Goal: Information Seeking & Learning: Check status

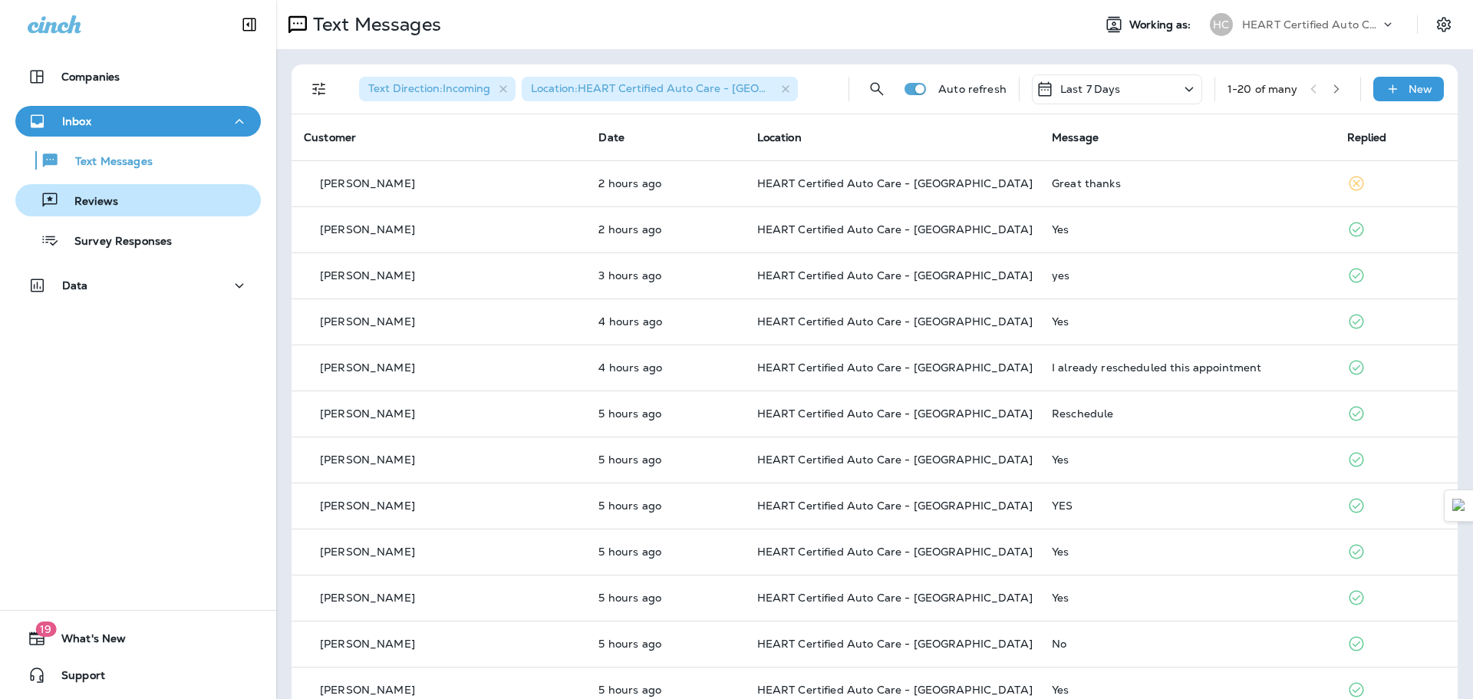
click at [98, 200] on p "Reviews" at bounding box center [88, 202] width 59 height 15
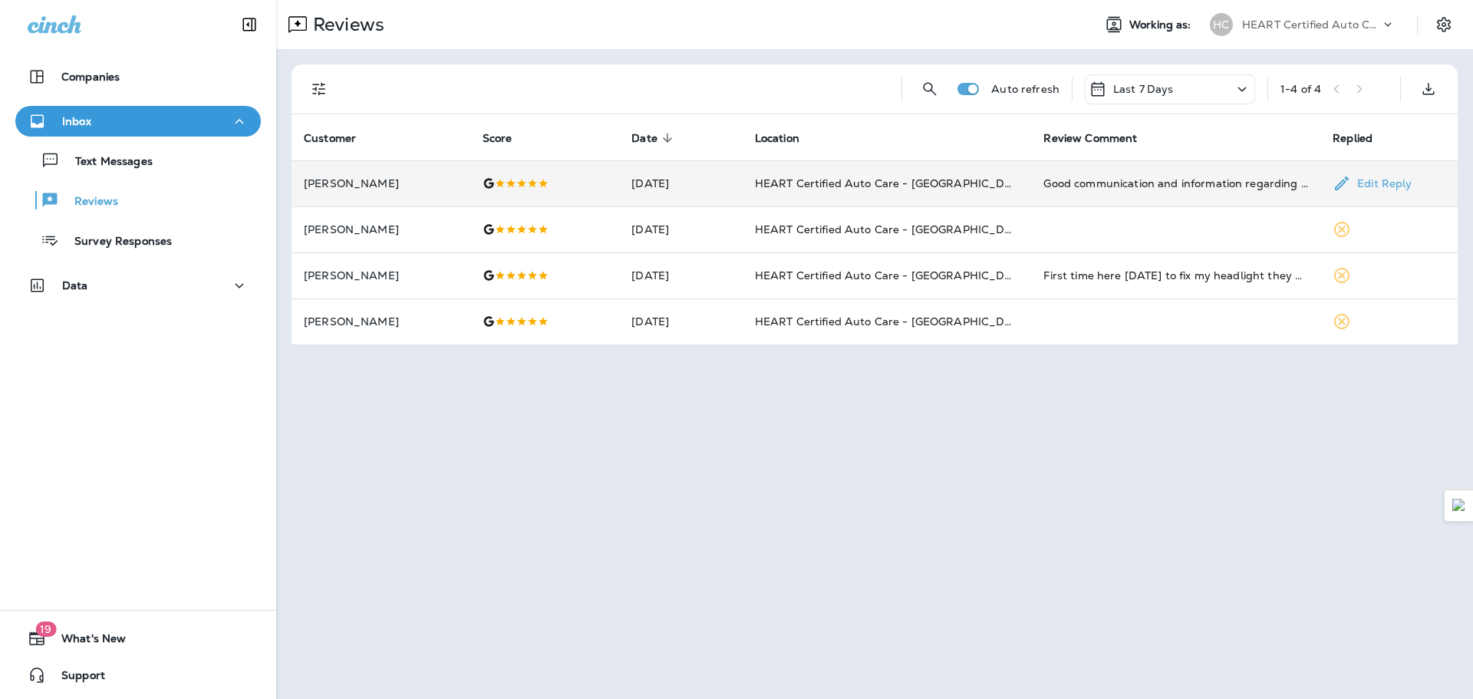
click at [399, 188] on p "[PERSON_NAME]" at bounding box center [381, 183] width 154 height 12
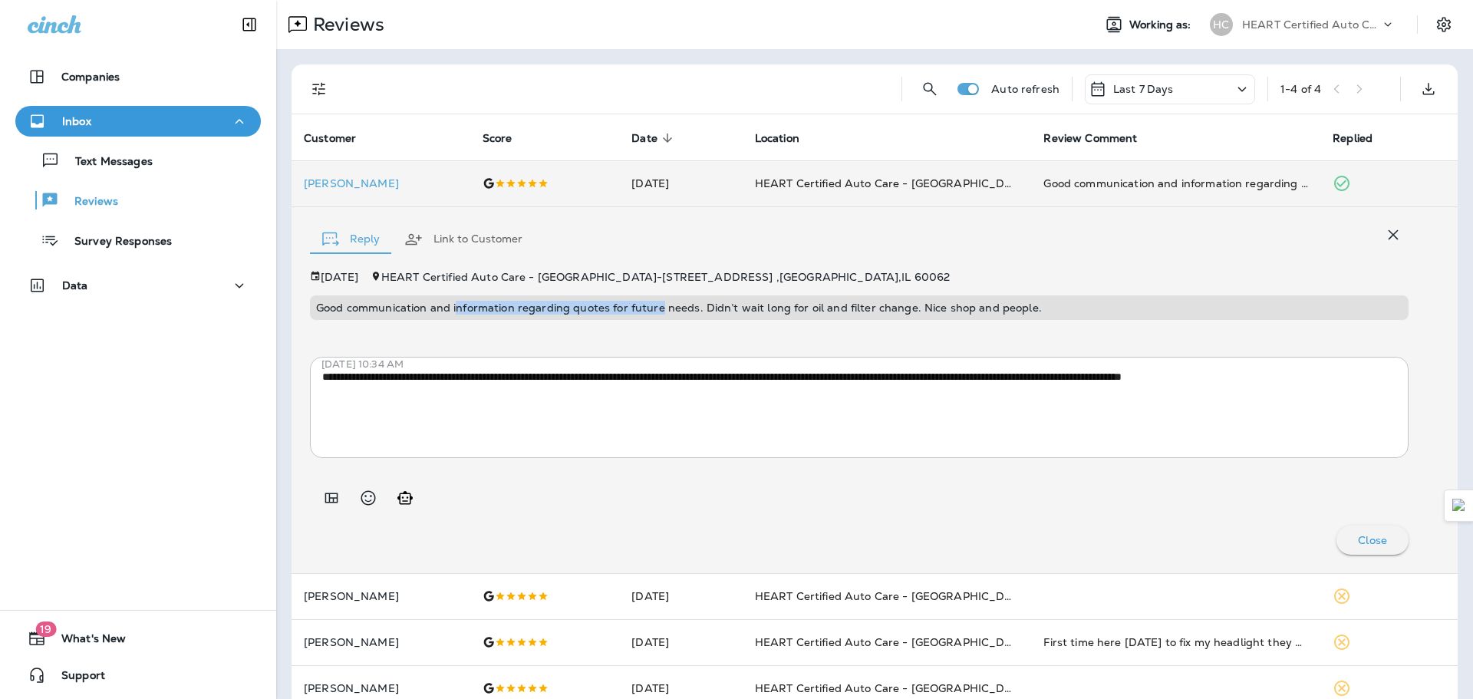
drag, startPoint x: 458, startPoint y: 310, endPoint x: 657, endPoint y: 311, distance: 199.4
click at [657, 311] on p "Good communication and information regarding quotes for future needs. Didn’t wa…" at bounding box center [859, 307] width 1086 height 12
drag, startPoint x: 709, startPoint y: 308, endPoint x: 906, endPoint y: 307, distance: 197.1
click at [906, 307] on p "Good communication and information regarding quotes for future needs. Didn’t wa…" at bounding box center [859, 307] width 1086 height 12
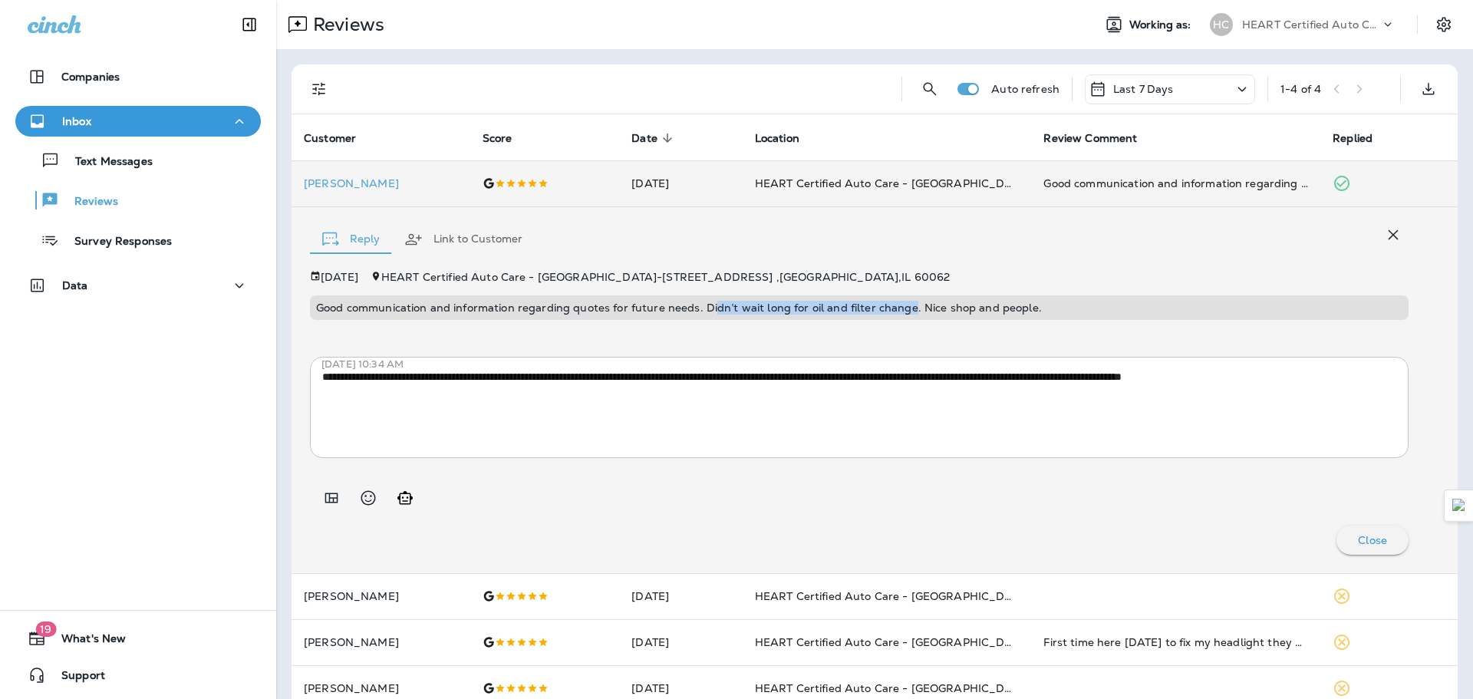
click at [906, 307] on p "Good communication and information regarding quotes for future needs. Didn’t wa…" at bounding box center [859, 307] width 1086 height 12
drag, startPoint x: 917, startPoint y: 307, endPoint x: 1063, endPoint y: 311, distance: 146.6
click at [1063, 311] on p "Good communication and information regarding quotes for future needs. Didn’t wa…" at bounding box center [859, 307] width 1086 height 12
click at [402, 173] on td "[PERSON_NAME]" at bounding box center [380, 183] width 179 height 46
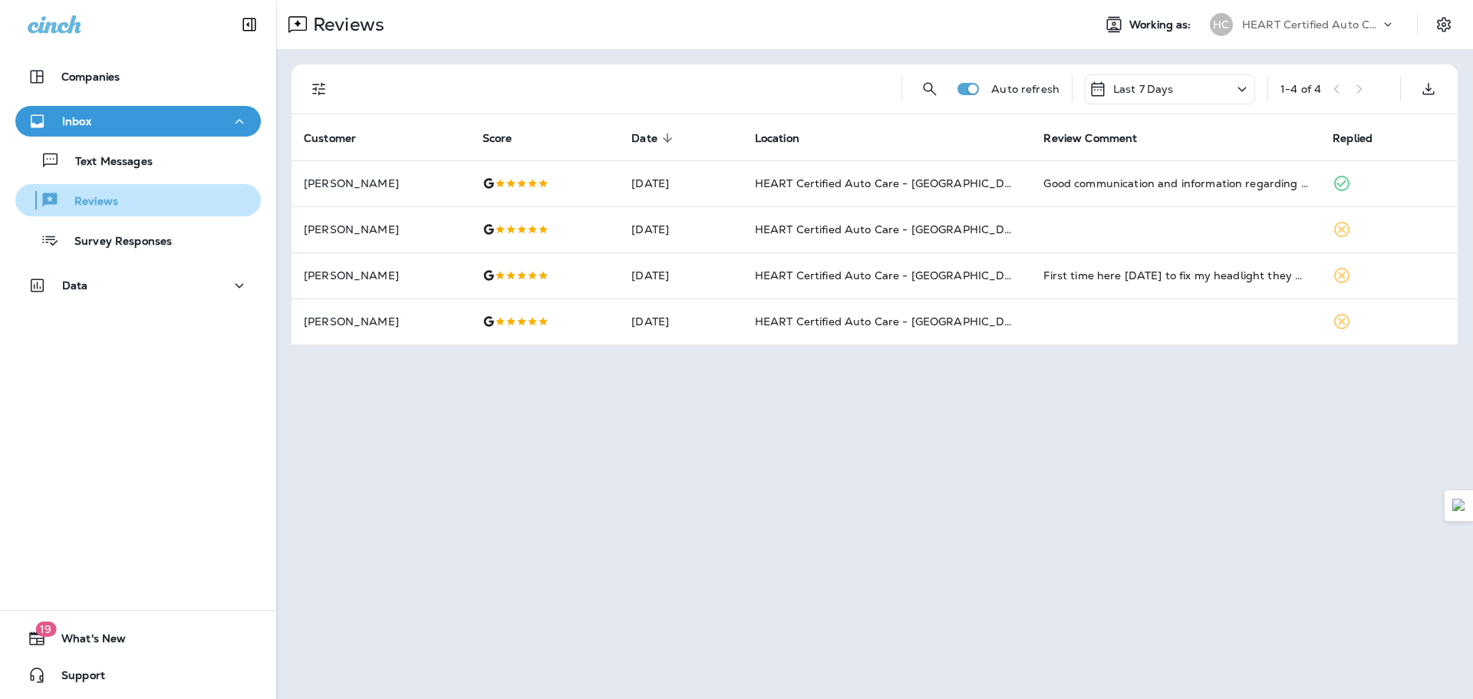
click at [140, 203] on div "Reviews" at bounding box center [137, 200] width 233 height 23
click at [140, 229] on div "Survey Responses" at bounding box center [96, 240] width 150 height 23
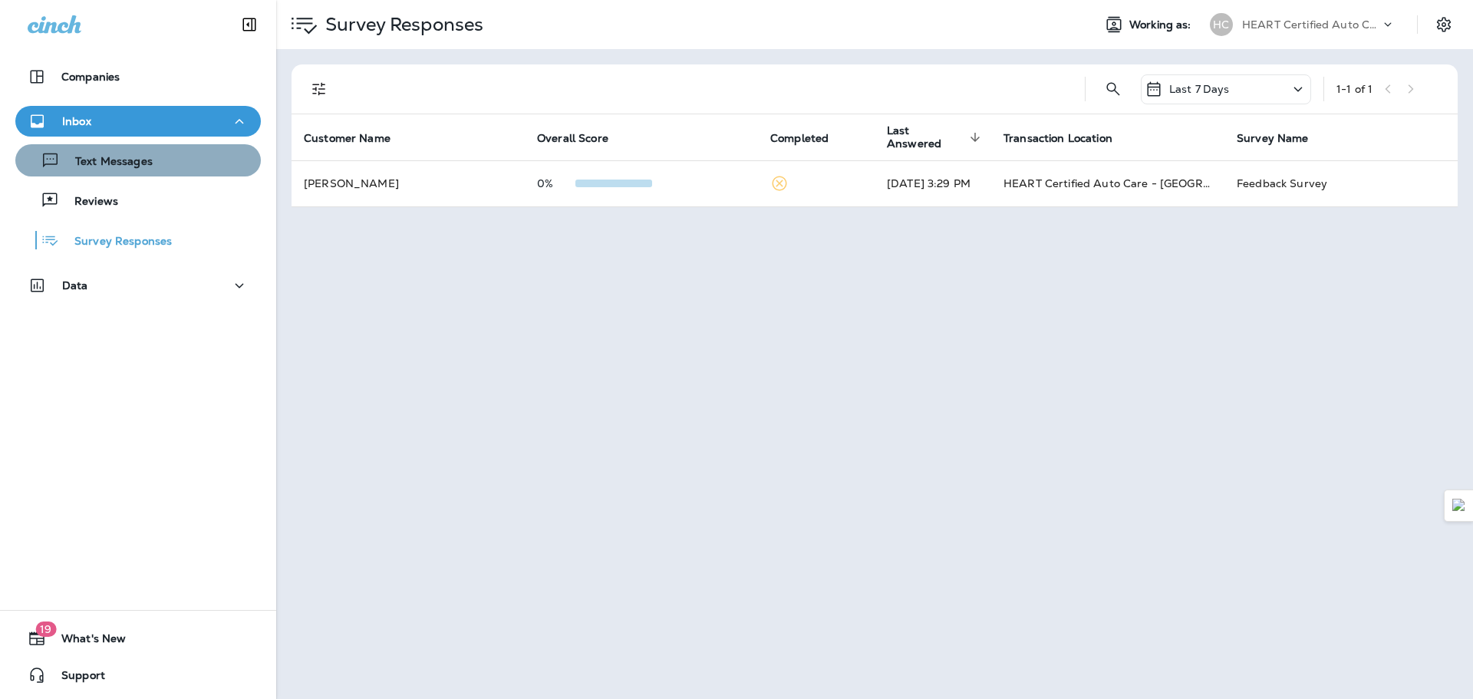
click at [166, 163] on div "Text Messages" at bounding box center [137, 160] width 233 height 23
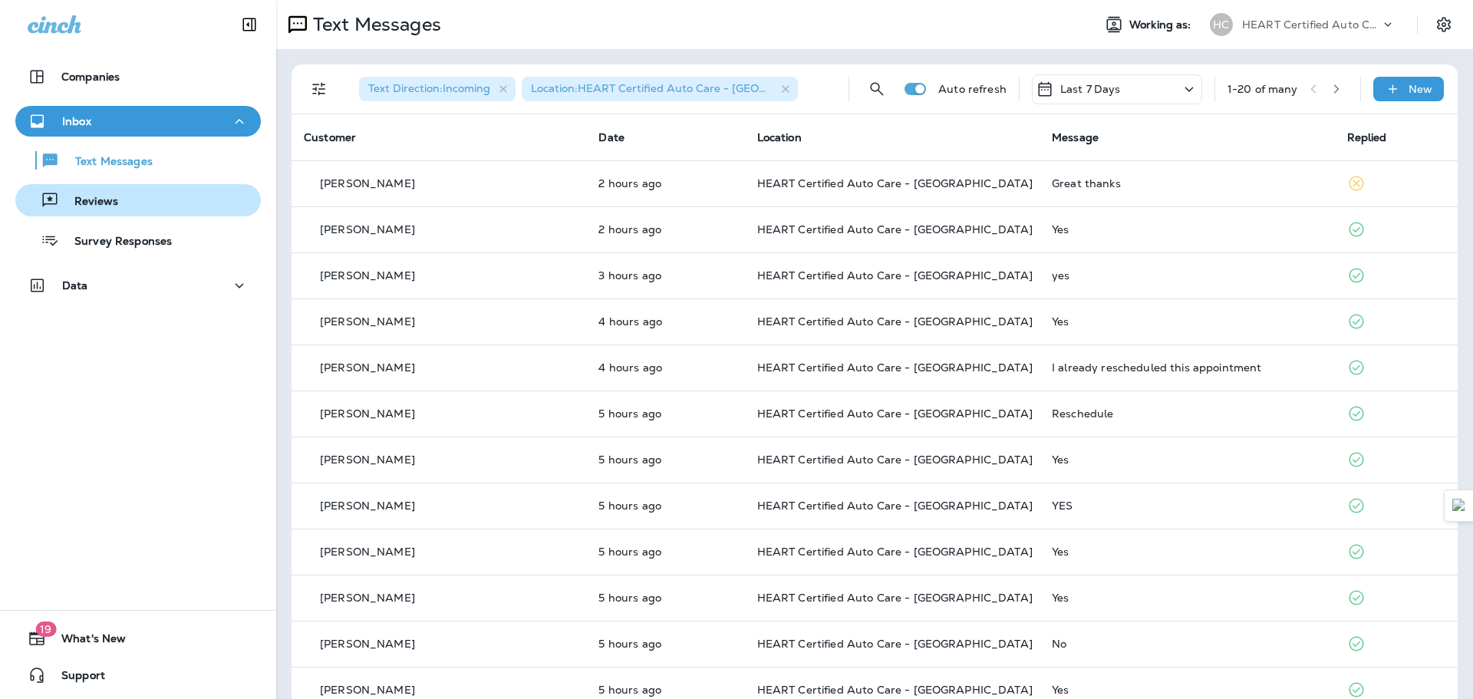
click at [95, 206] on p "Reviews" at bounding box center [88, 202] width 59 height 15
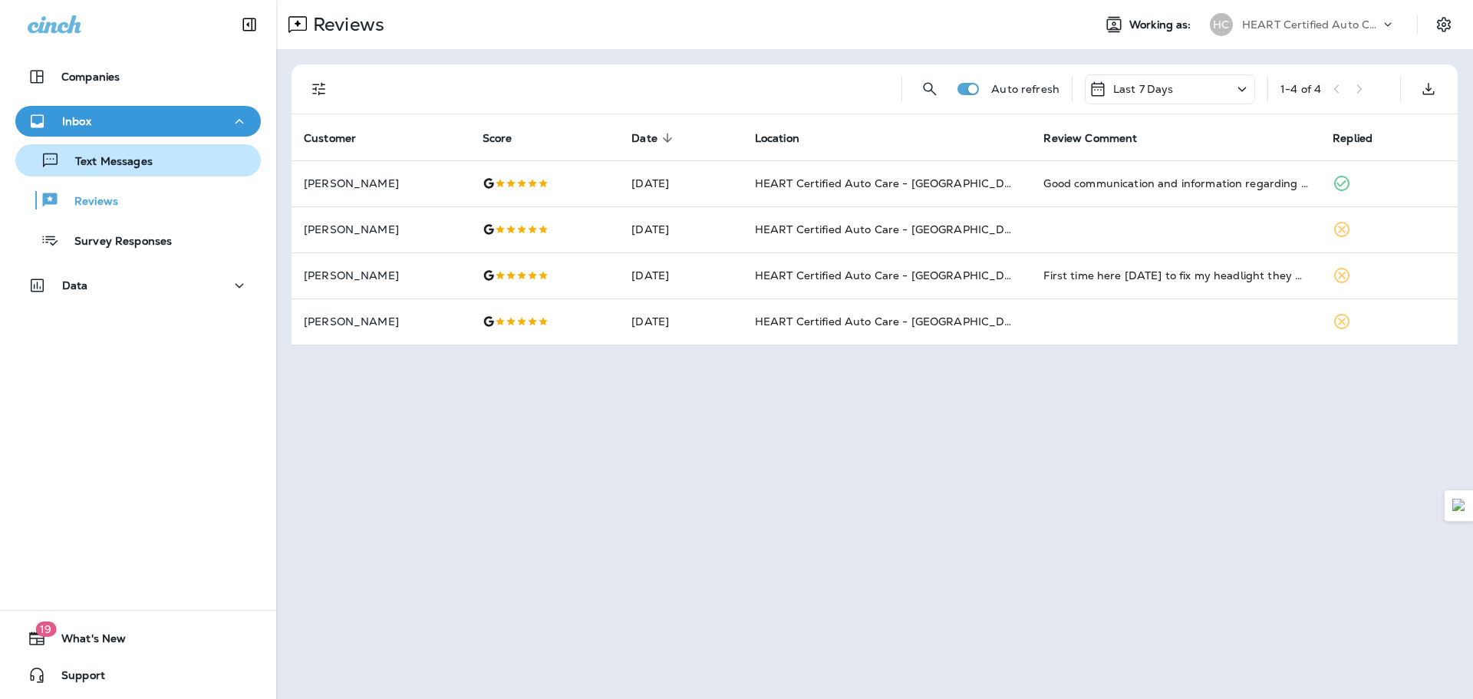
click at [140, 163] on p "Text Messages" at bounding box center [106, 162] width 93 height 15
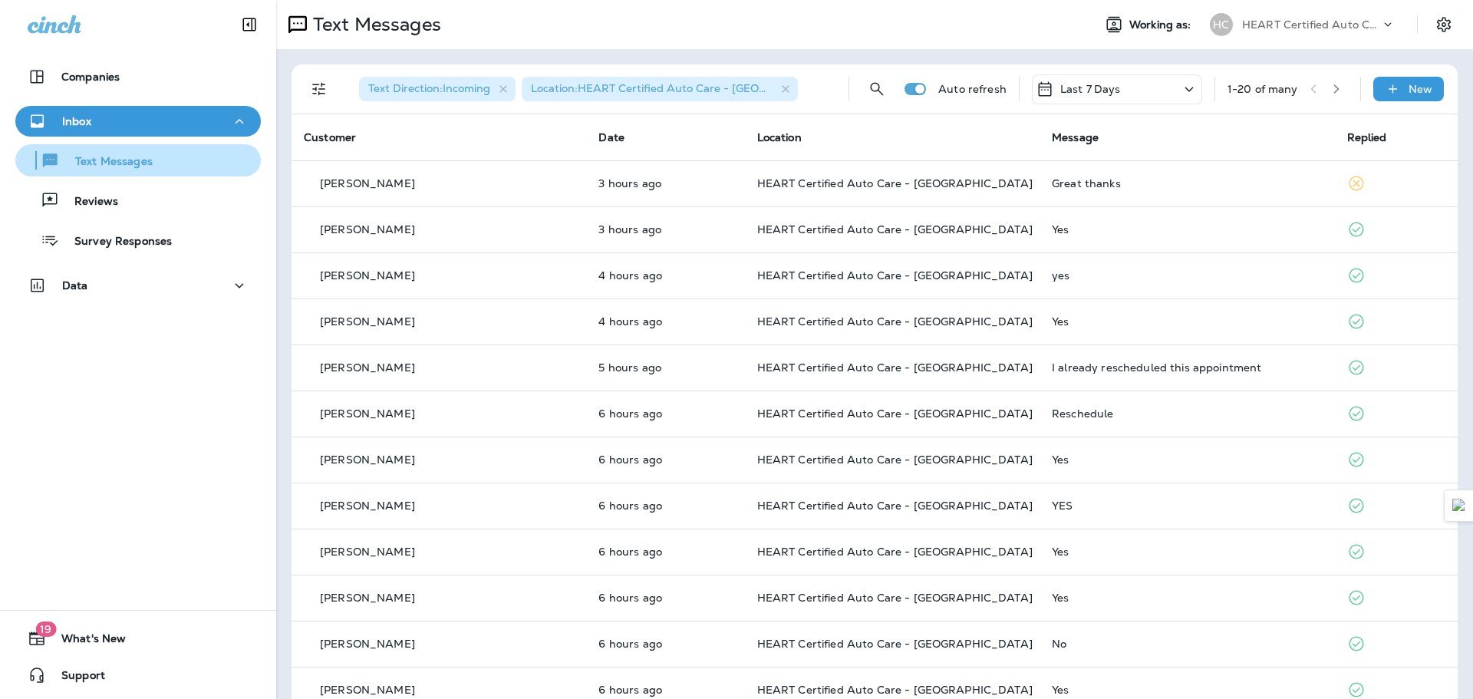
click at [145, 170] on div "Text Messages" at bounding box center [86, 160] width 131 height 23
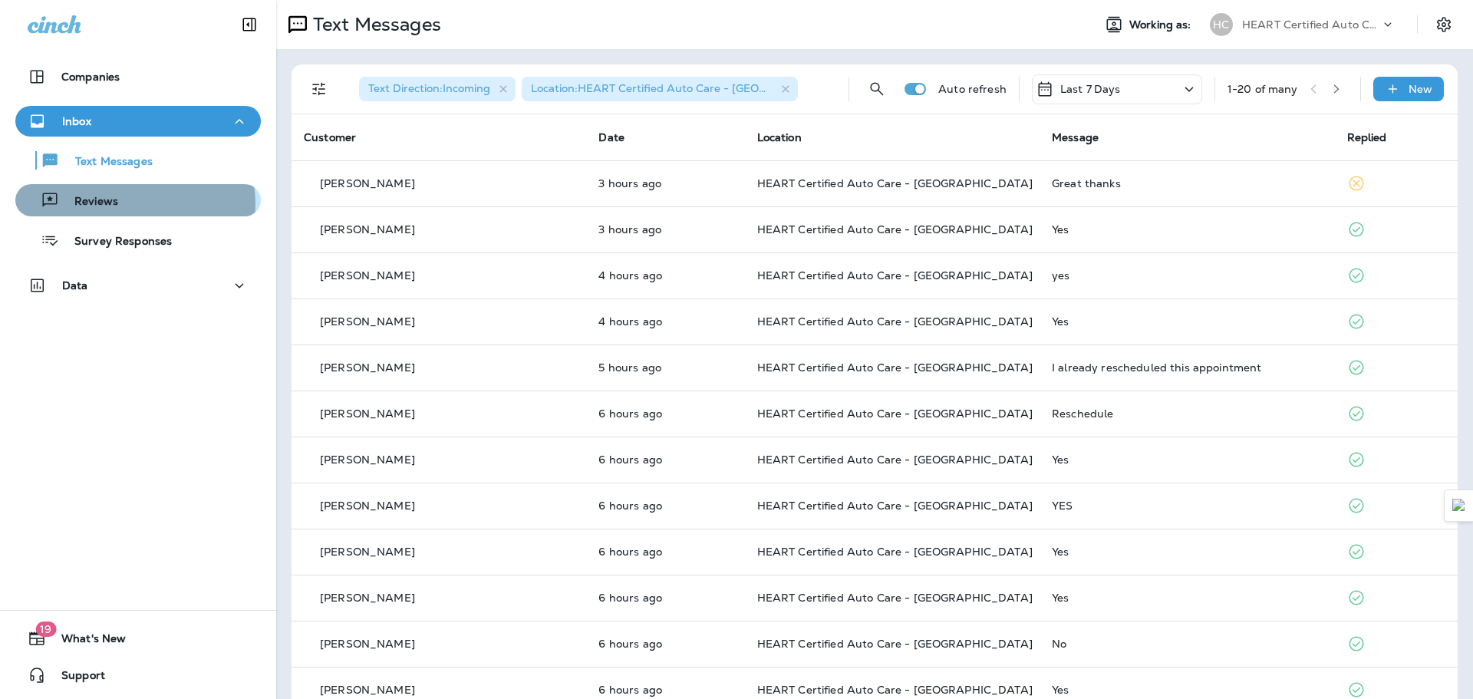
click at [130, 204] on div "Reviews" at bounding box center [137, 200] width 233 height 23
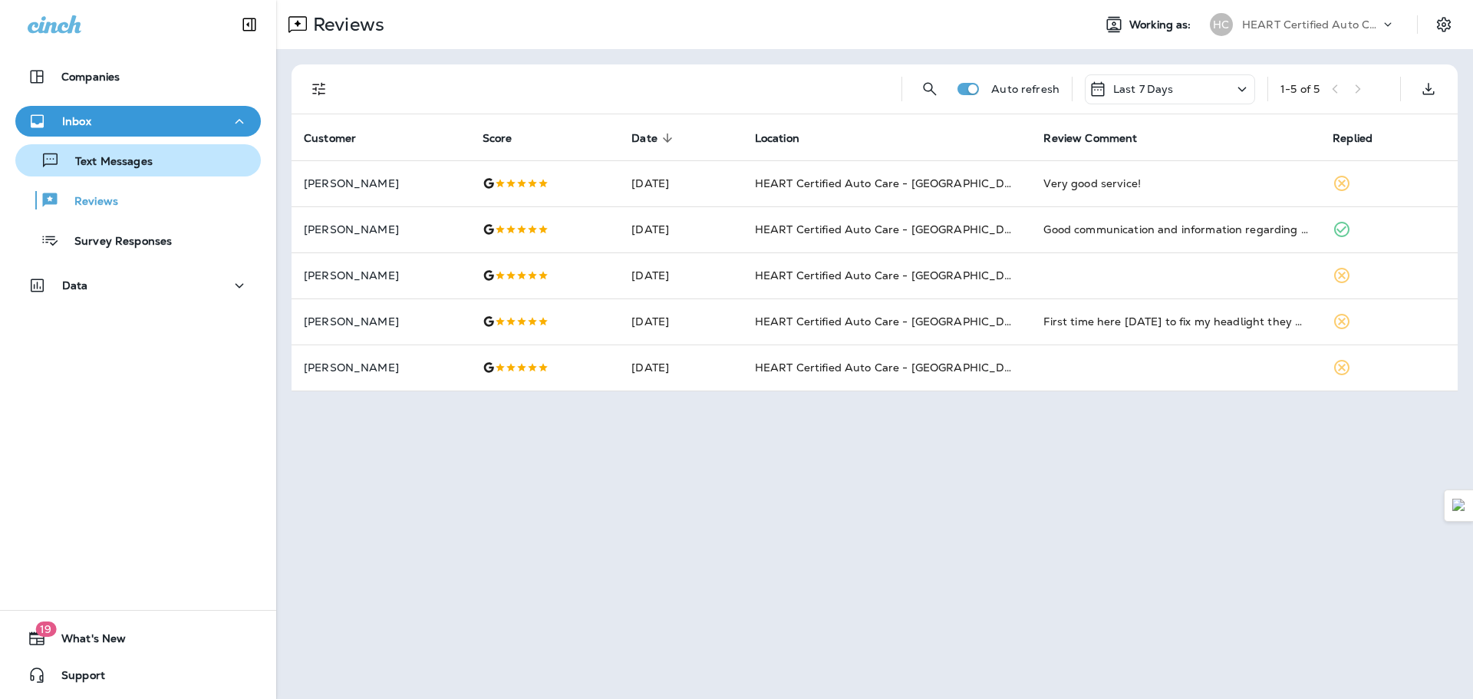
click at [147, 158] on p "Text Messages" at bounding box center [106, 162] width 93 height 15
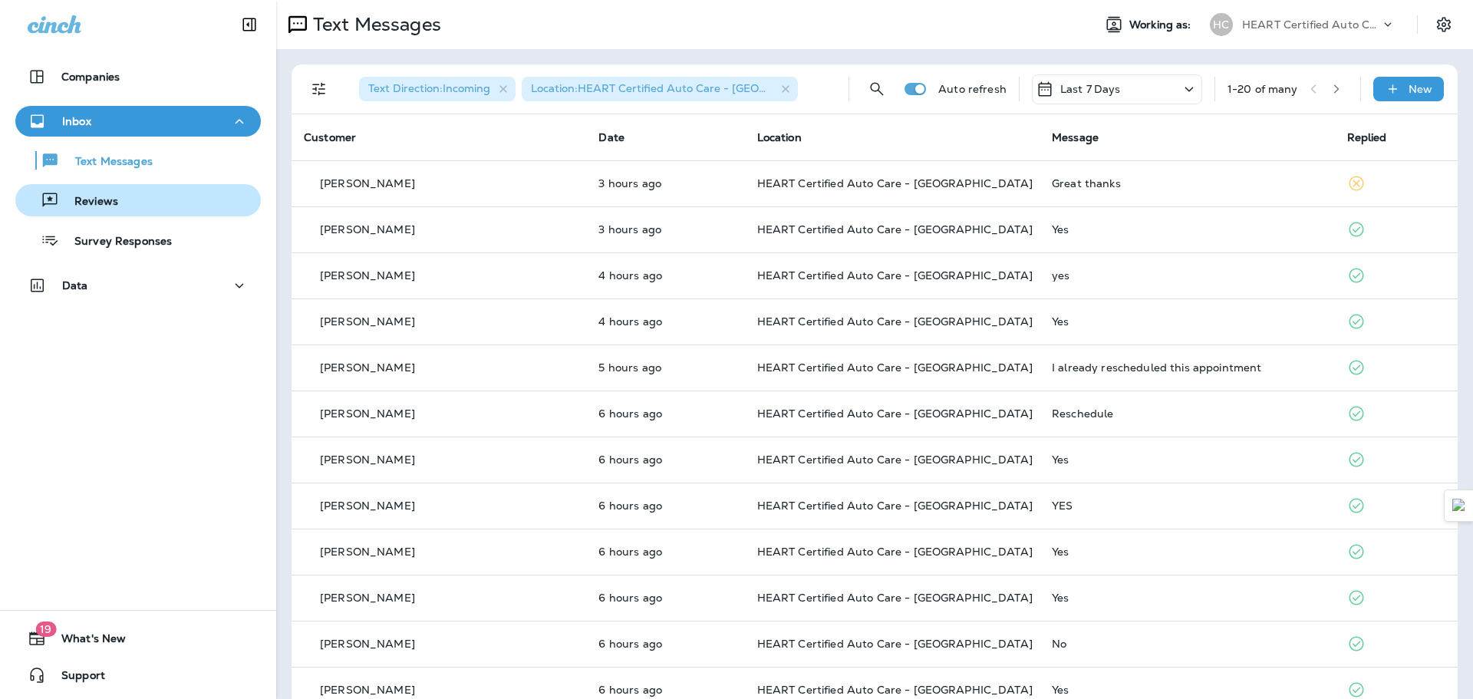
click at [129, 214] on button "Reviews" at bounding box center [137, 200] width 245 height 32
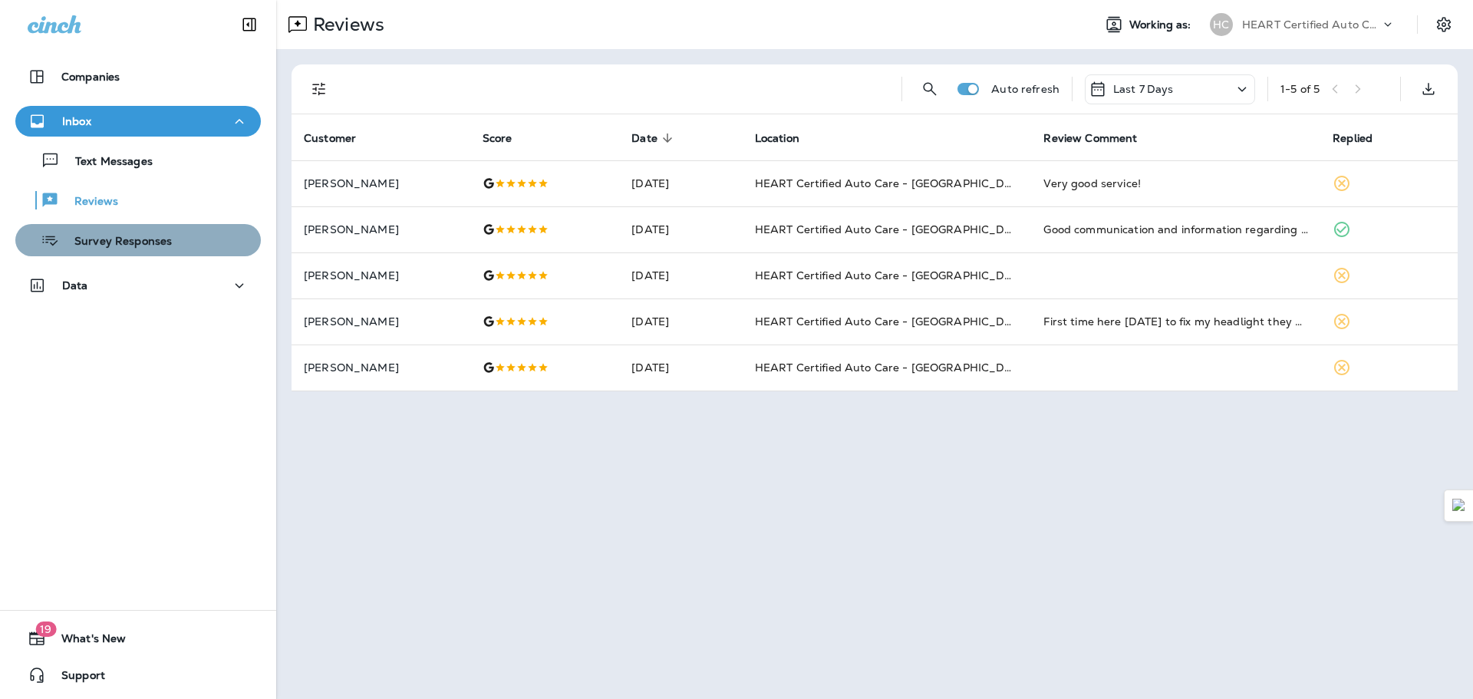
click at [143, 242] on p "Survey Responses" at bounding box center [115, 242] width 113 height 15
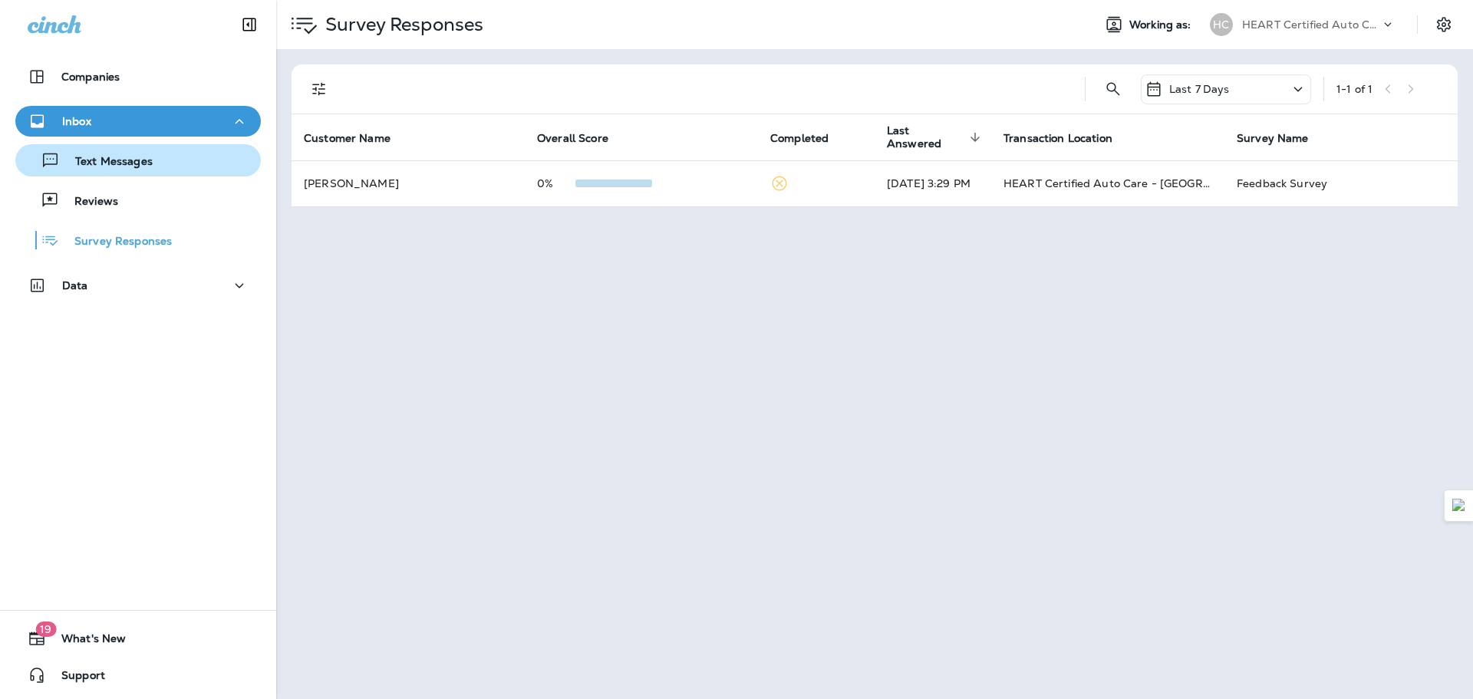
click at [166, 162] on div "Text Messages" at bounding box center [137, 160] width 233 height 23
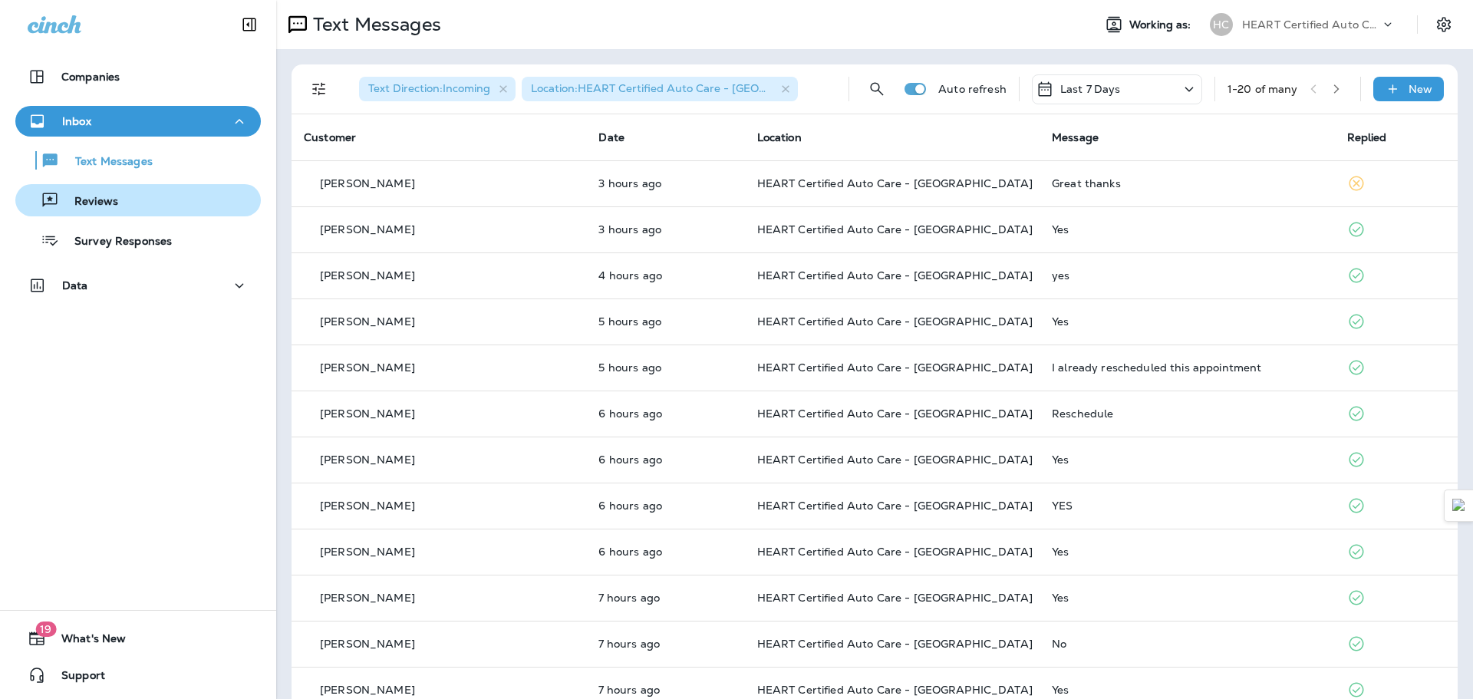
click at [135, 193] on div "Reviews" at bounding box center [137, 200] width 233 height 23
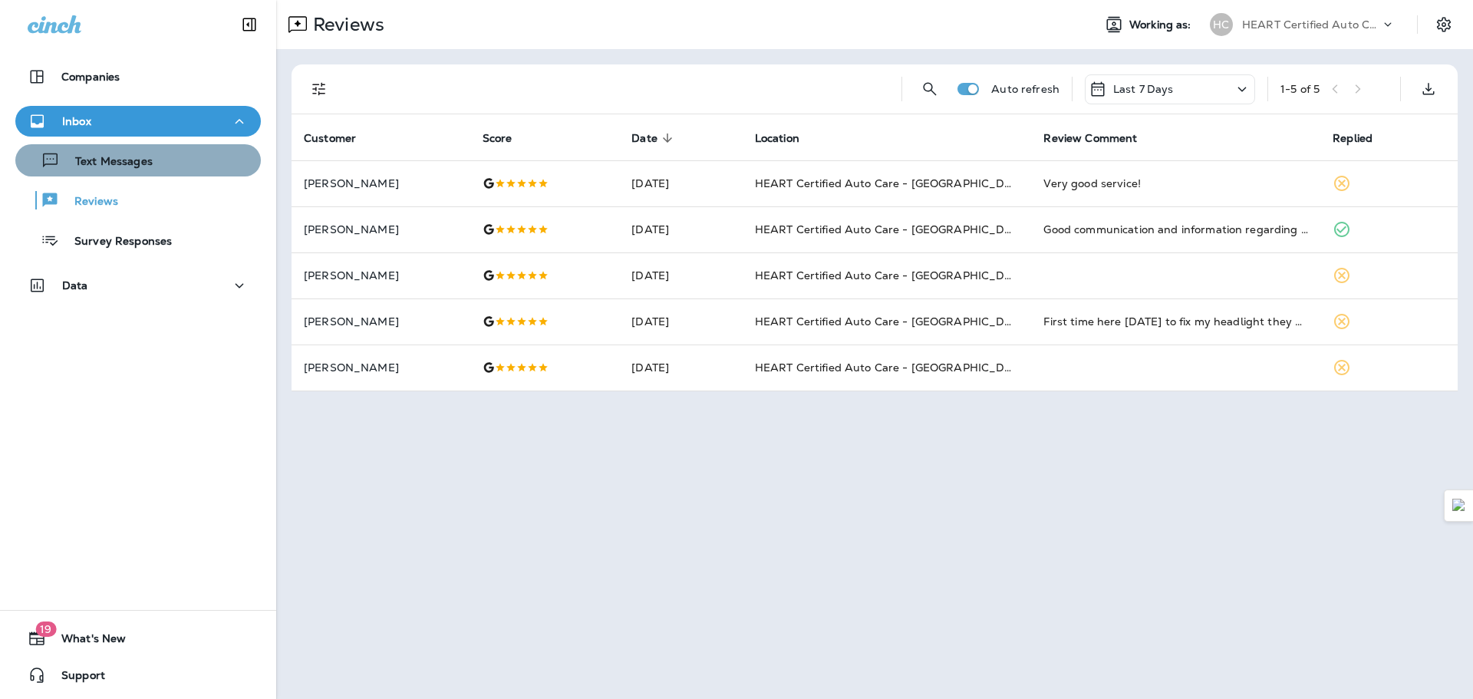
click at [138, 172] on button "Text Messages" at bounding box center [137, 160] width 245 height 32
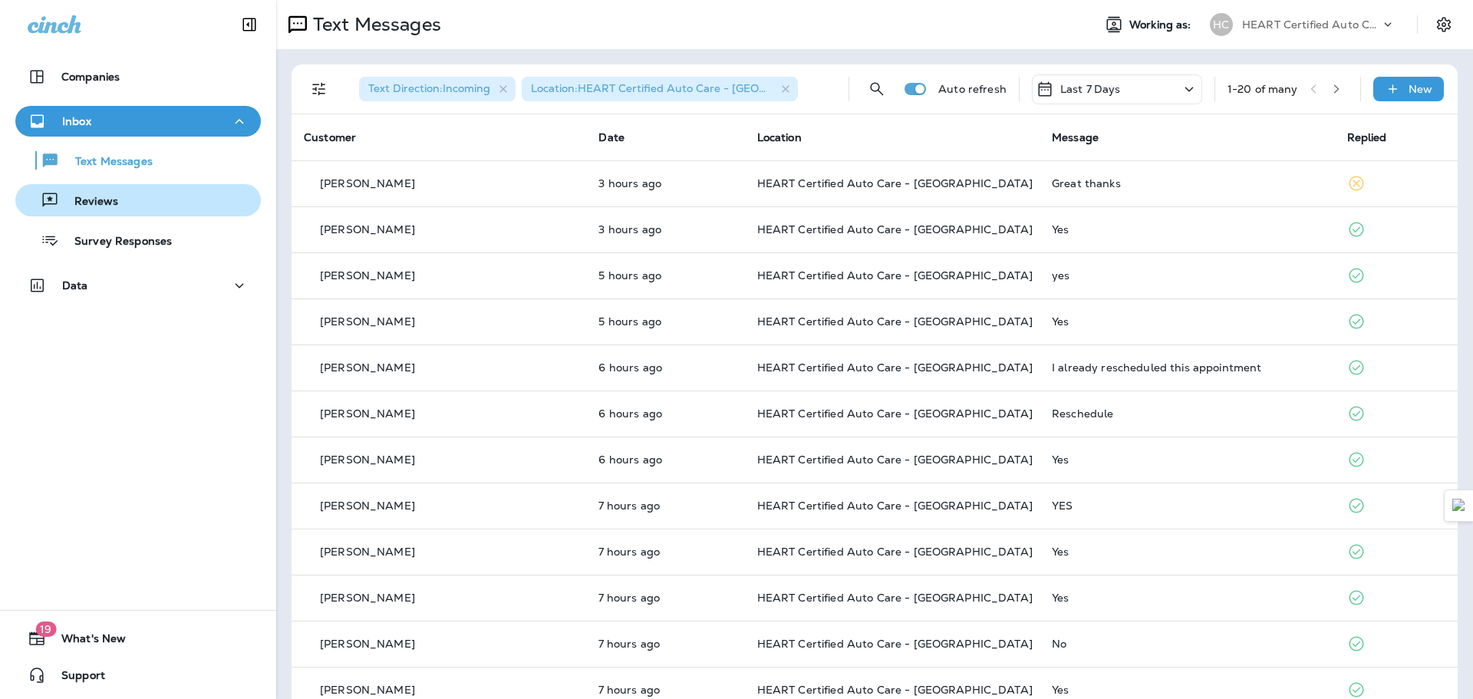
click at [156, 203] on div "Reviews" at bounding box center [137, 200] width 233 height 23
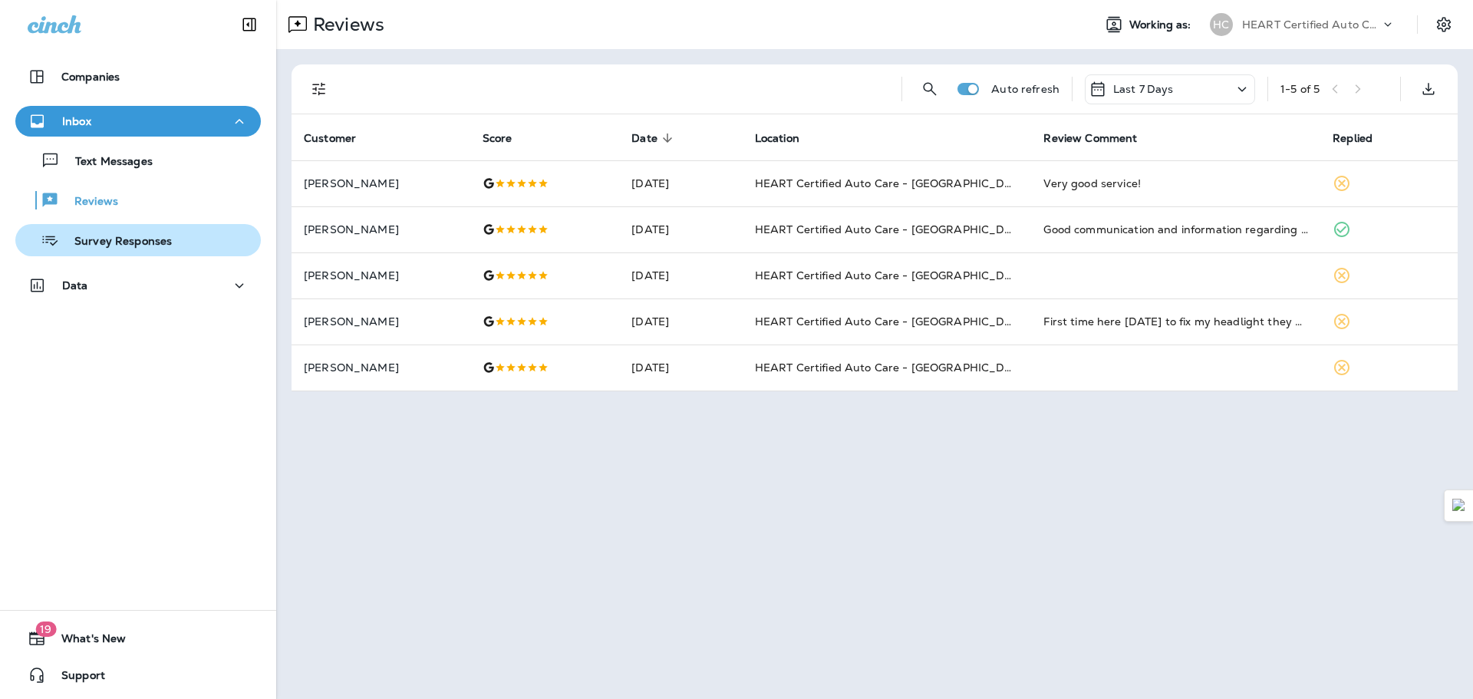
click at [156, 228] on button "Survey Responses" at bounding box center [137, 240] width 245 height 32
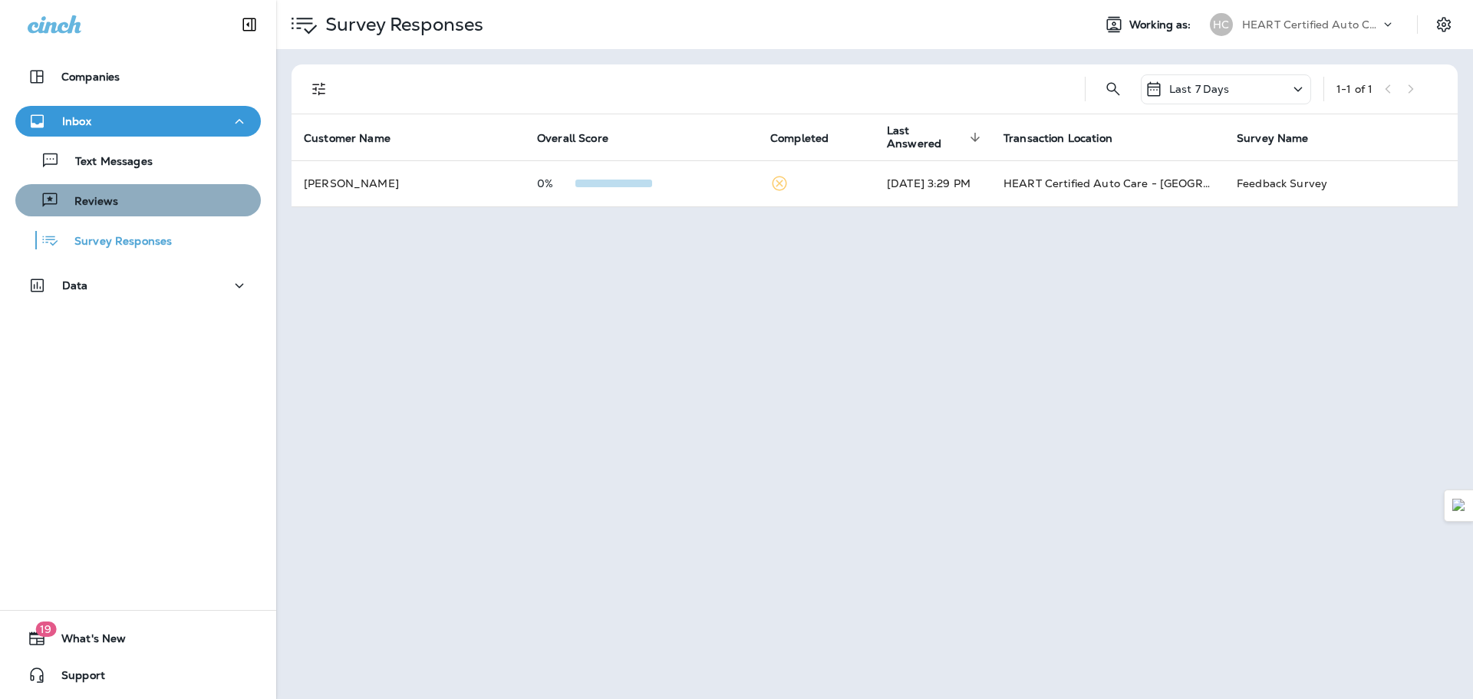
click at [163, 203] on div "Reviews" at bounding box center [137, 200] width 233 height 23
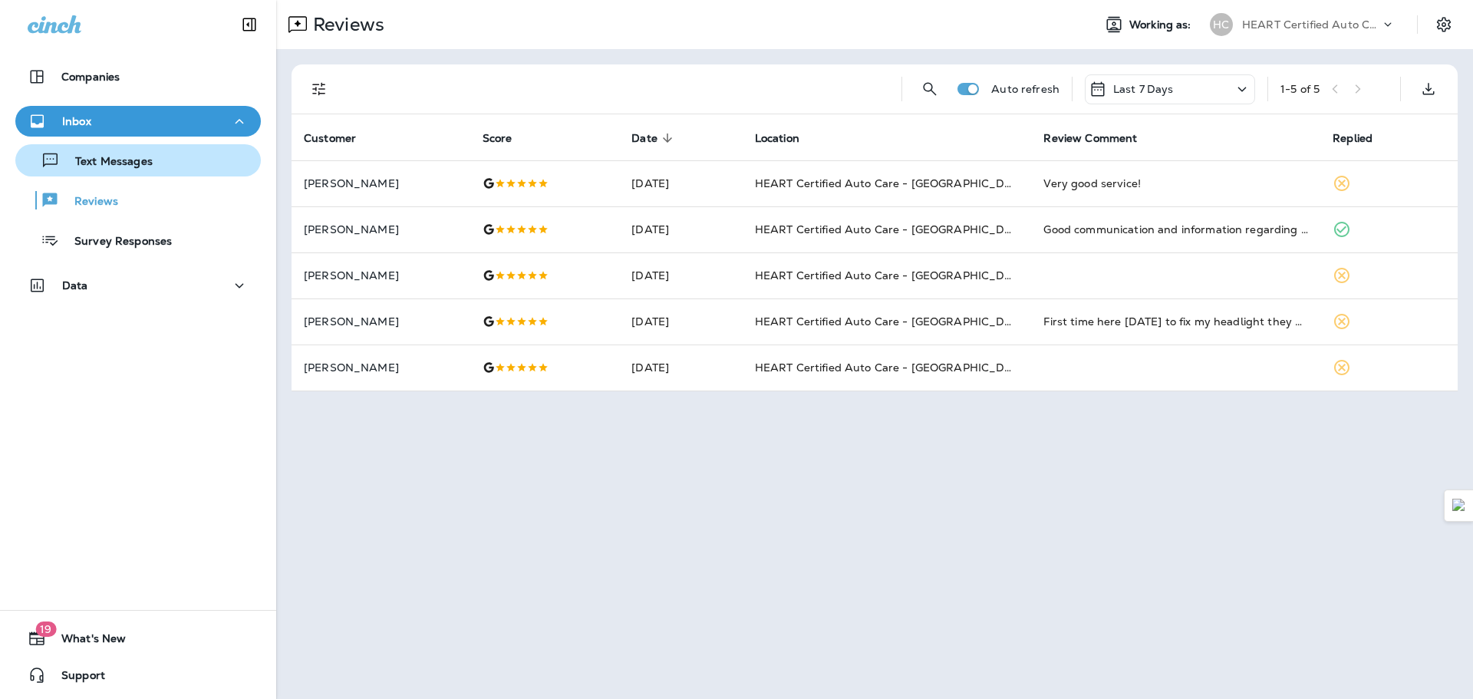
click at [116, 170] on div "Text Messages" at bounding box center [86, 160] width 131 height 23
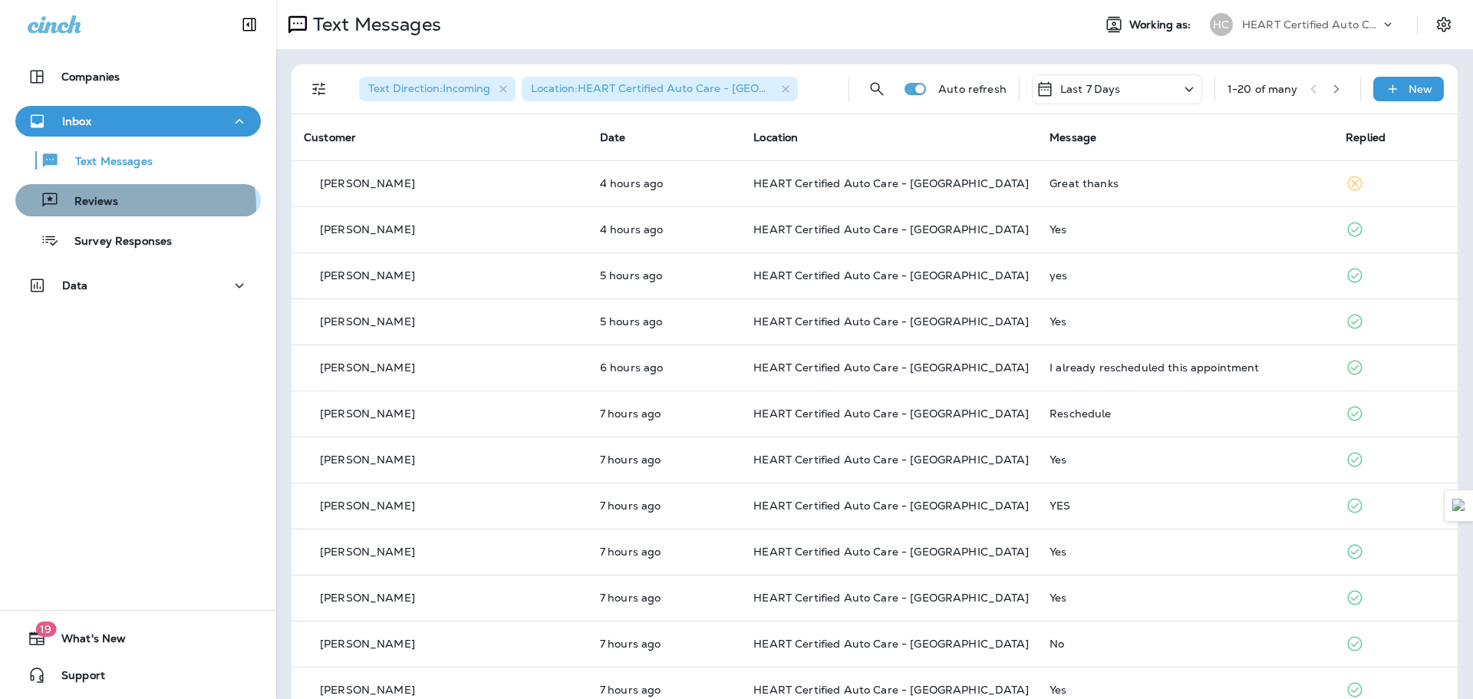
click at [122, 207] on div "Reviews" at bounding box center [137, 200] width 233 height 23
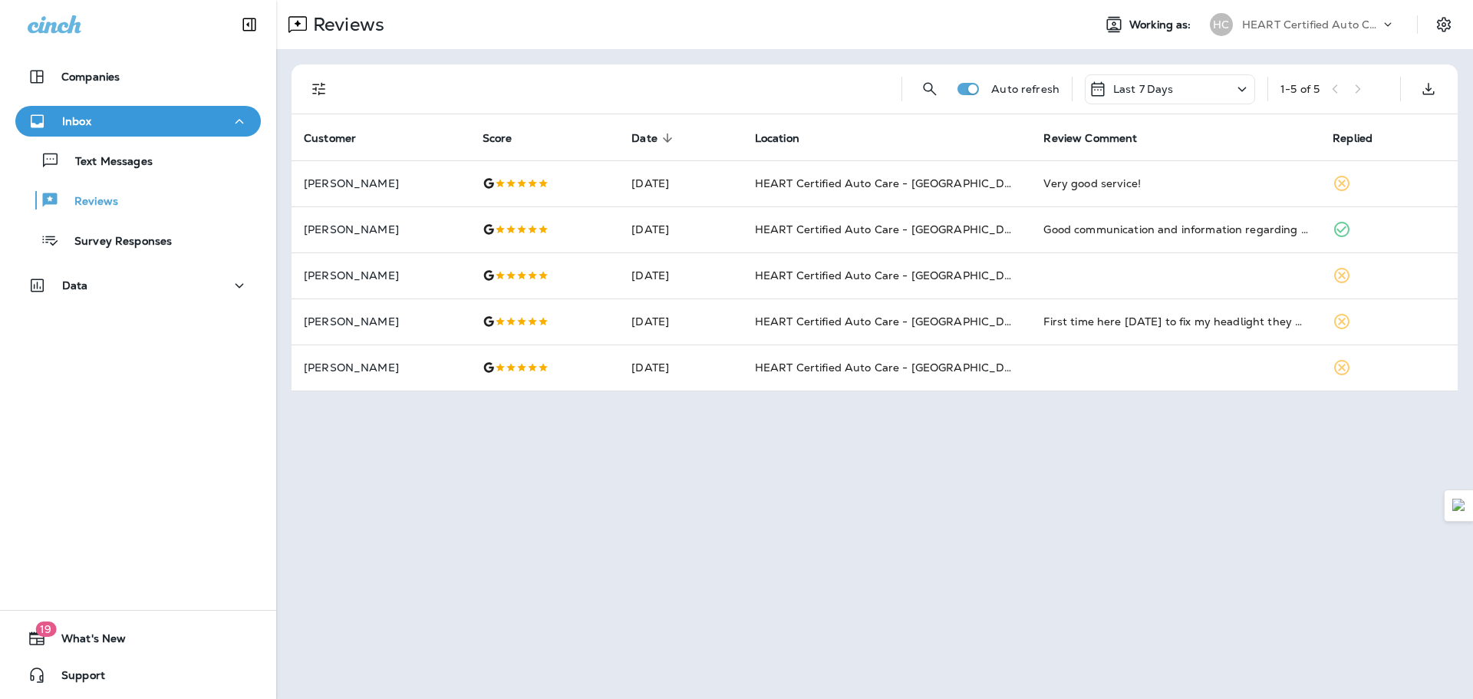
click at [162, 178] on div "Text Messages Reviews Survey Responses" at bounding box center [137, 197] width 245 height 120
click at [163, 169] on div "Text Messages" at bounding box center [137, 160] width 233 height 23
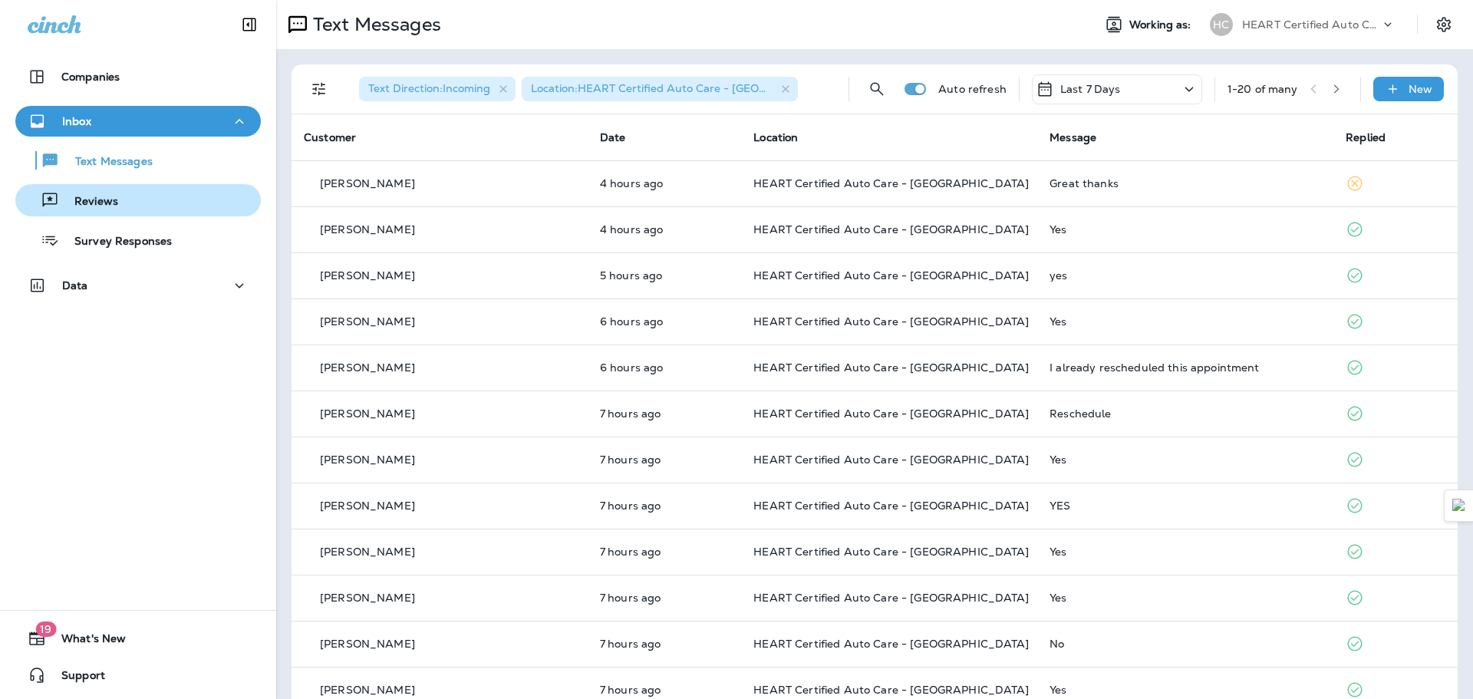
click at [156, 203] on div "Reviews" at bounding box center [137, 200] width 233 height 23
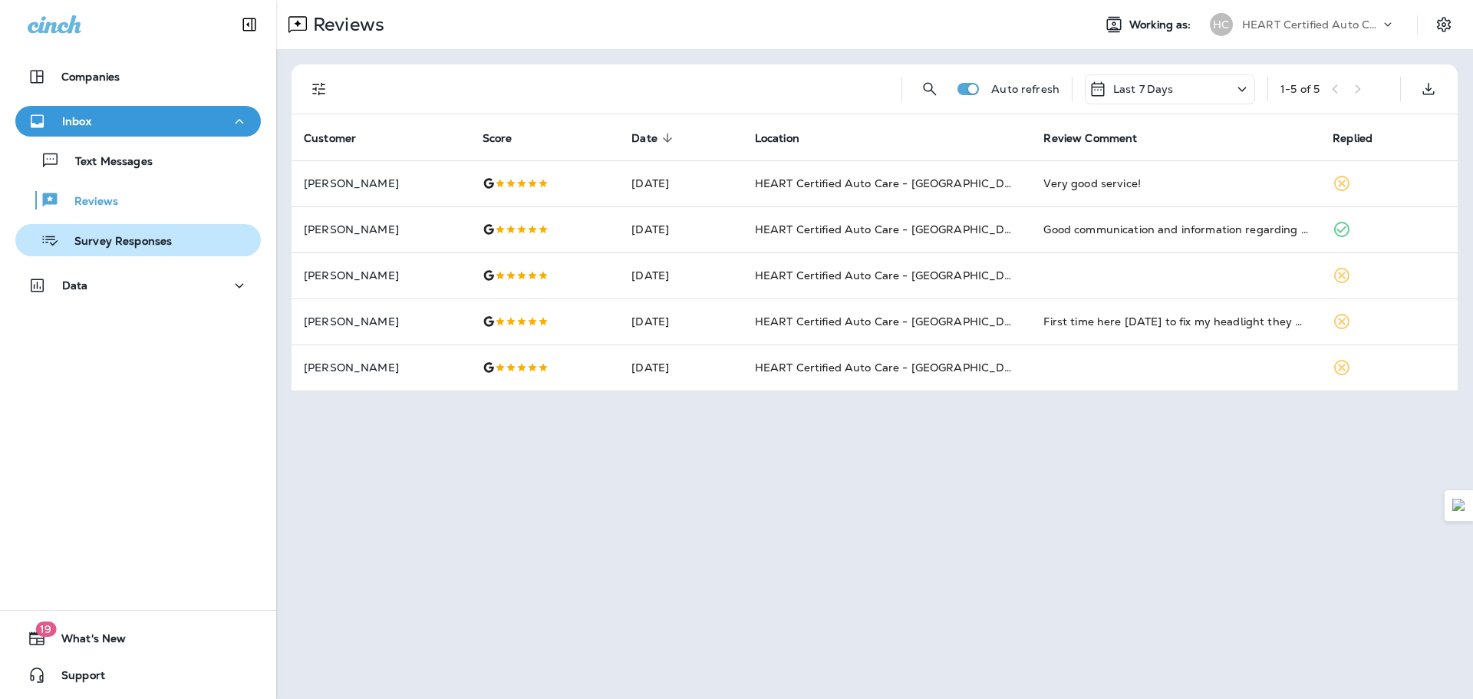
click at [163, 232] on div "Survey Responses" at bounding box center [96, 240] width 150 height 23
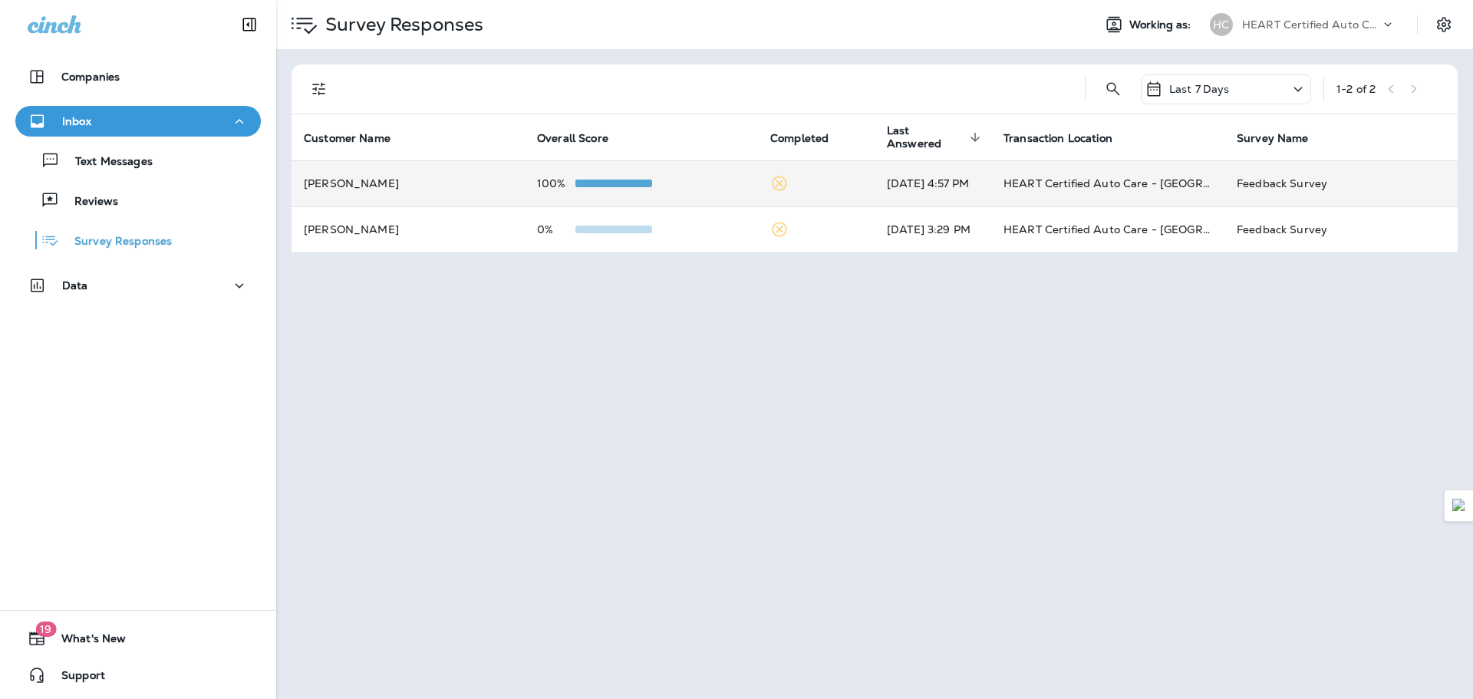
click at [537, 179] on p "100%" at bounding box center [556, 183] width 38 height 12
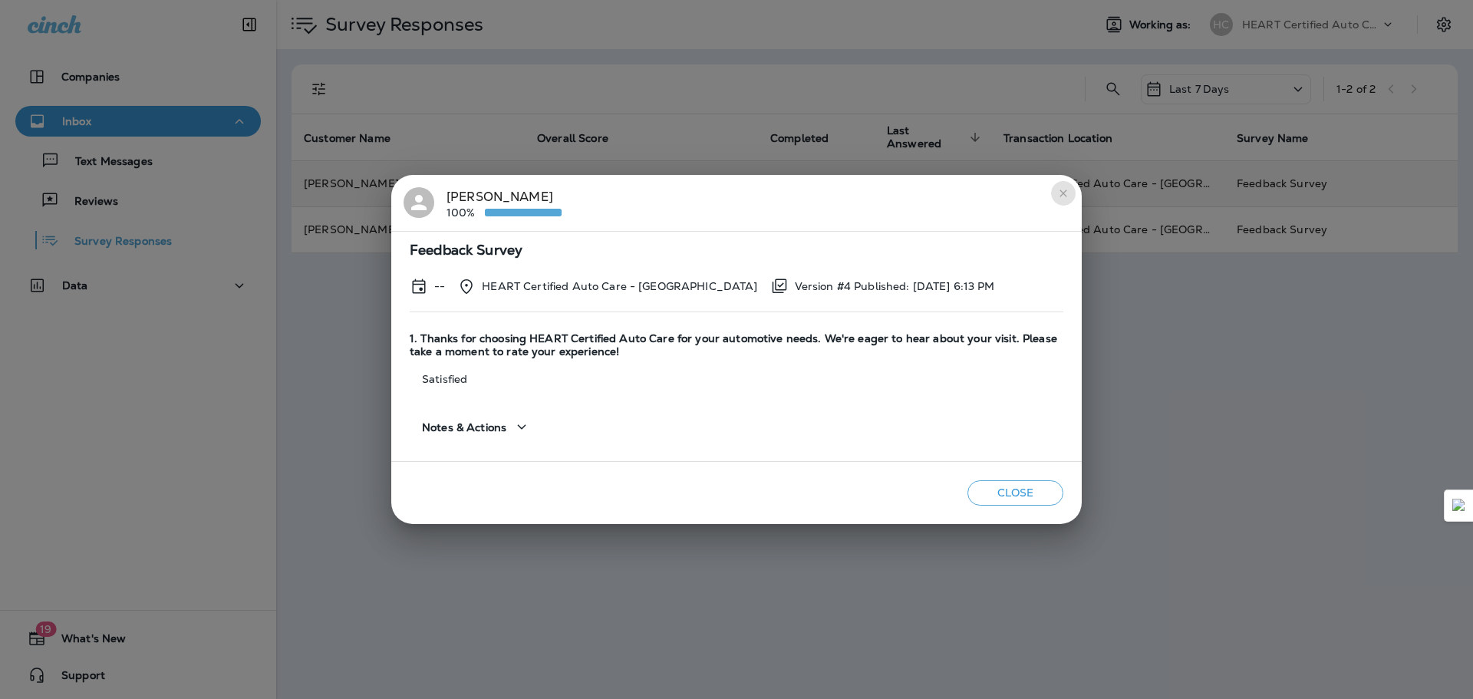
click at [1061, 190] on icon "close" at bounding box center [1062, 192] width 7 height 7
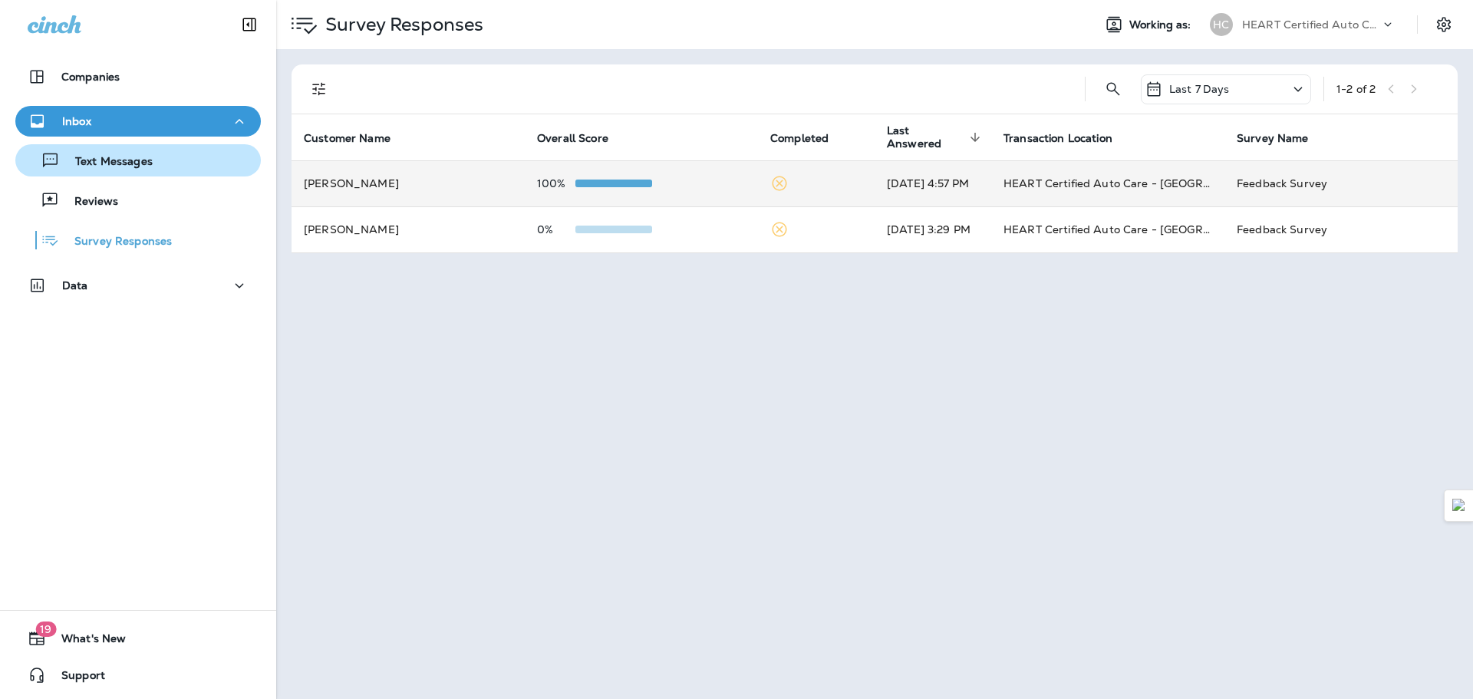
click at [124, 166] on p "Text Messages" at bounding box center [106, 162] width 93 height 15
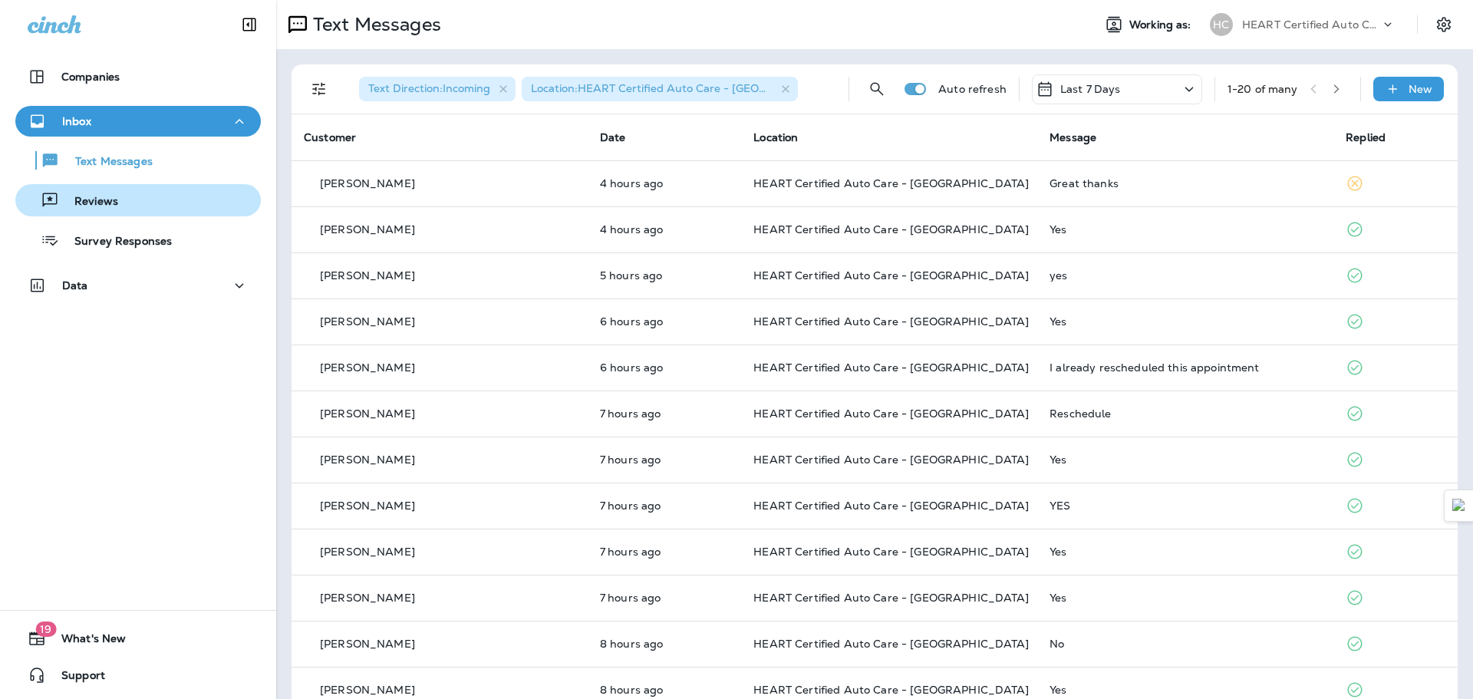
click at [128, 185] on button "Reviews" at bounding box center [137, 200] width 245 height 32
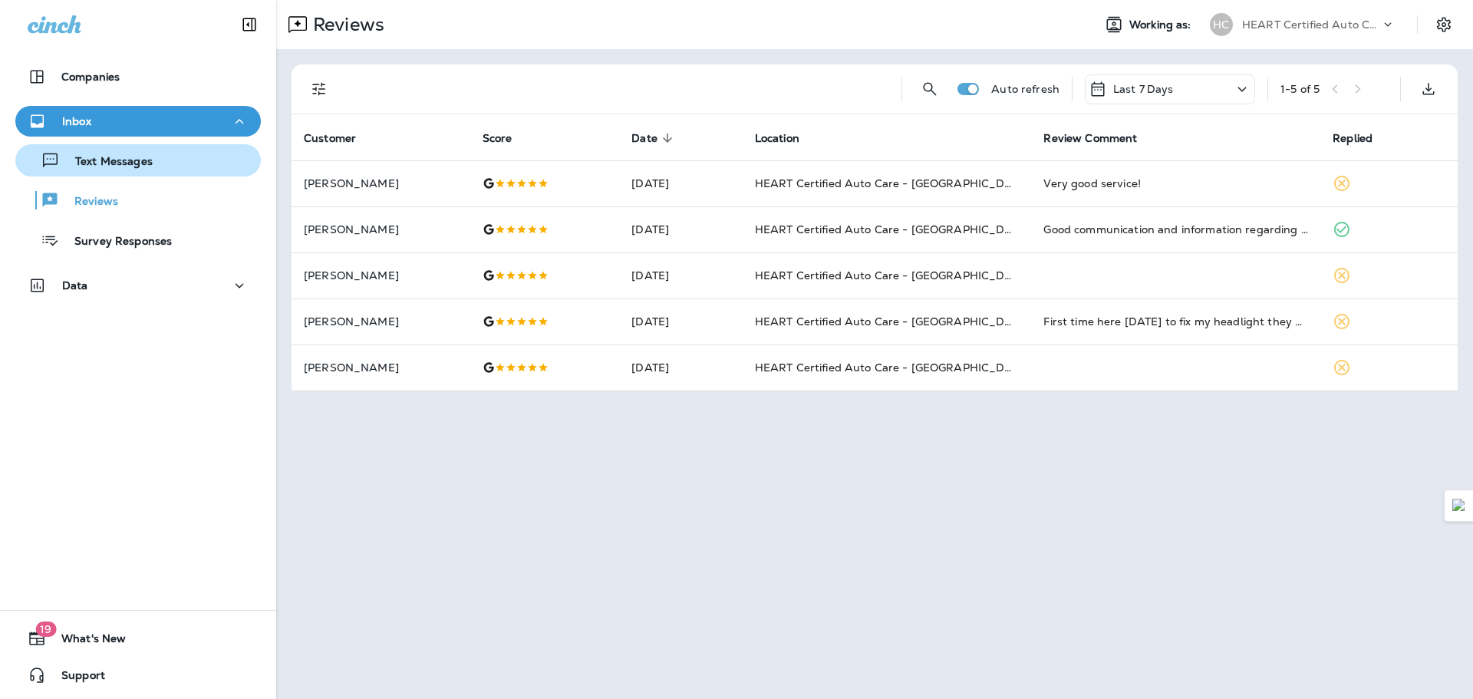
click at [143, 163] on p "Text Messages" at bounding box center [106, 162] width 93 height 15
